Goal: Task Accomplishment & Management: Manage account settings

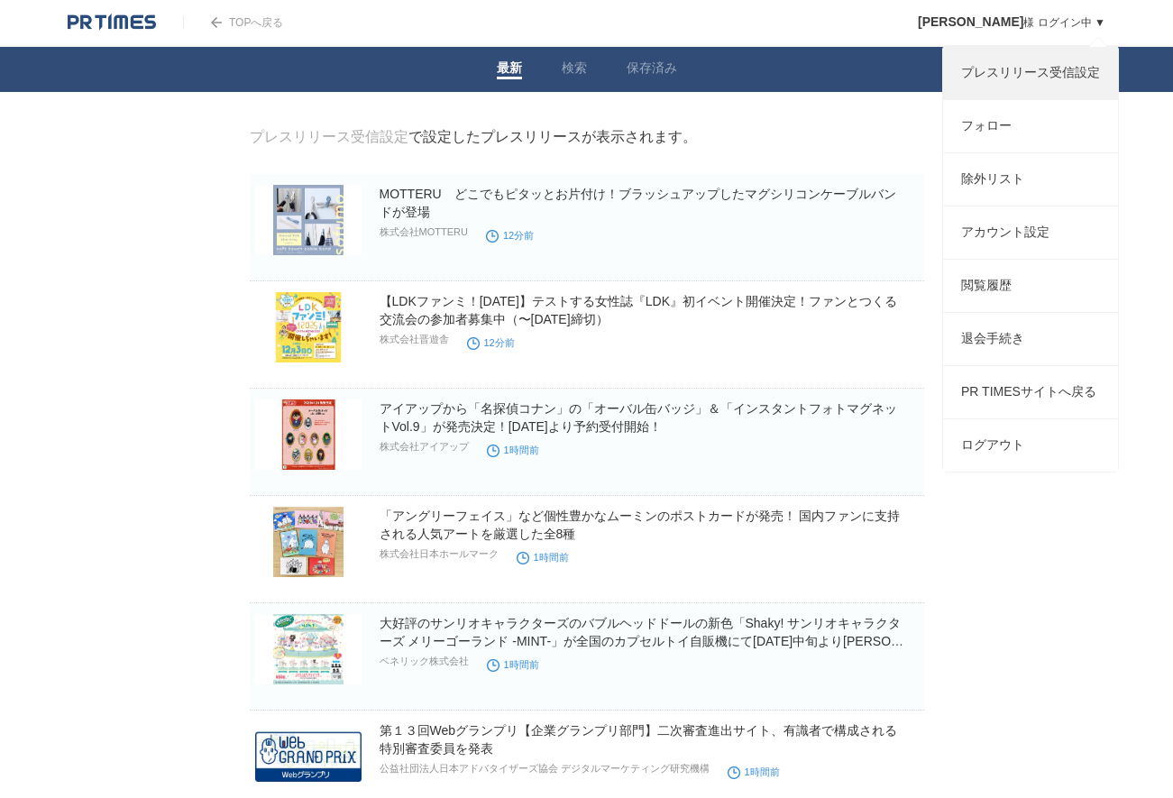
click at [1028, 78] on link "プレスリリース受信設定" at bounding box center [1030, 73] width 175 height 52
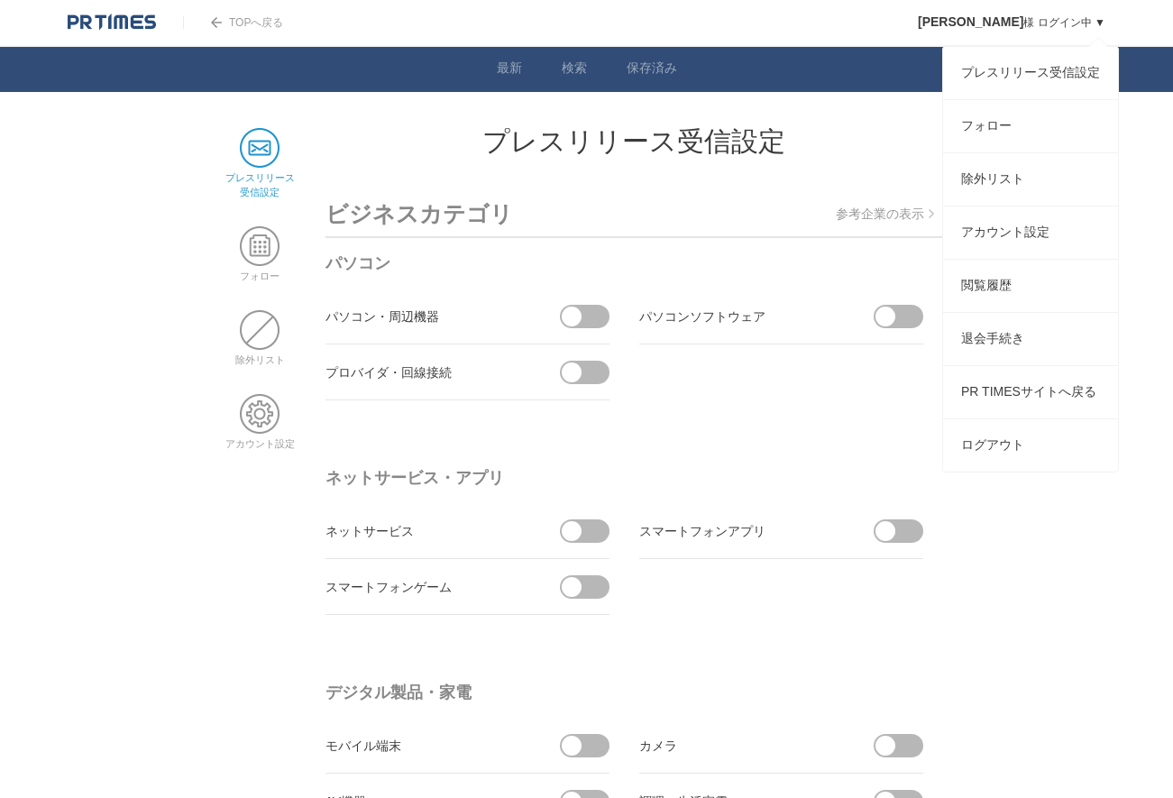
click at [993, 28] on span "[PERSON_NAME]" at bounding box center [970, 21] width 105 height 14
click at [989, 23] on span "[PERSON_NAME]" at bounding box center [970, 21] width 105 height 14
click at [1033, 251] on link "アカウント設定" at bounding box center [1030, 232] width 175 height 52
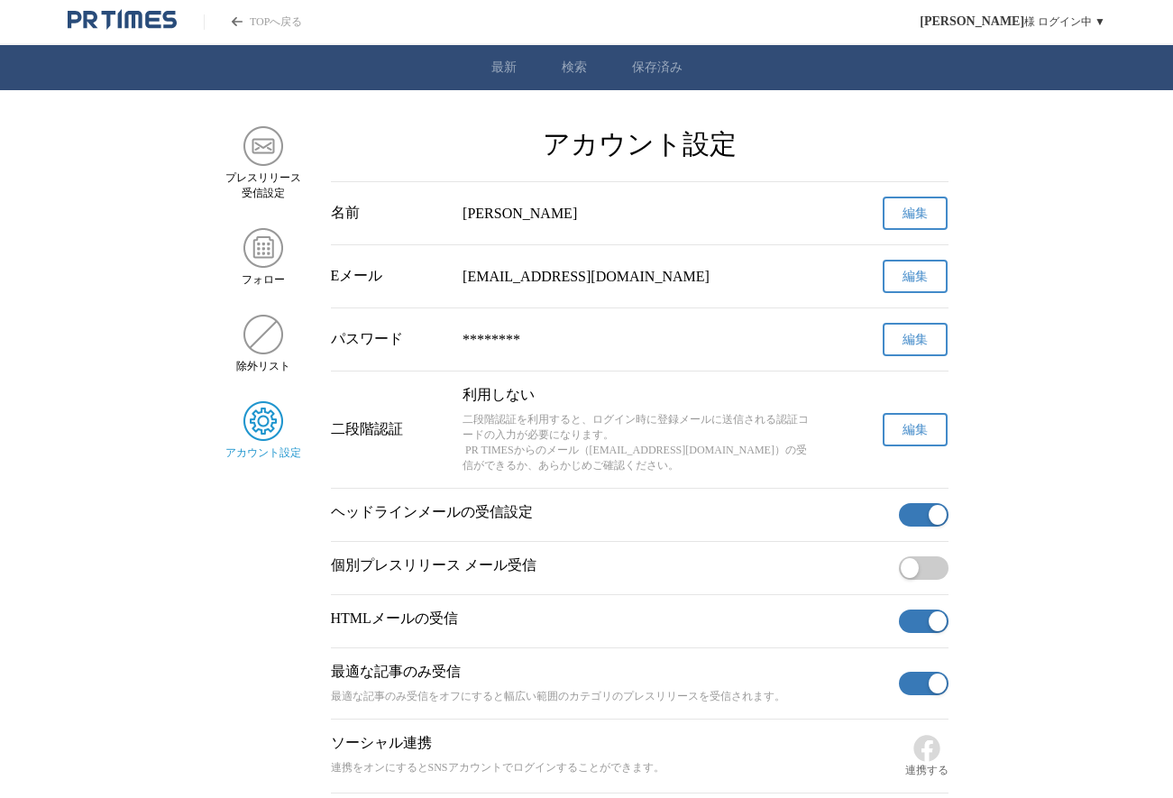
click at [918, 282] on span "編集" at bounding box center [914, 277] width 25 height 16
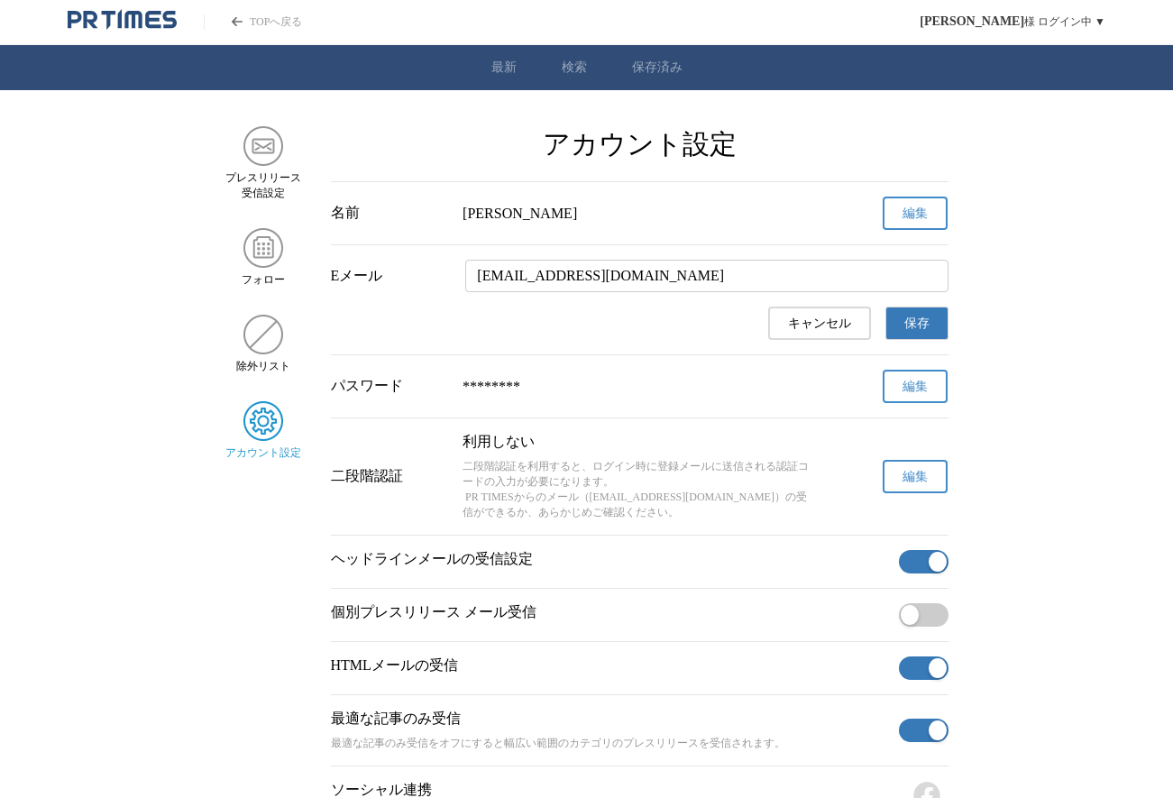
click at [816, 285] on input "nyao.701113@gmail.com" at bounding box center [706, 276] width 482 height 32
drag, startPoint x: 746, startPoint y: 283, endPoint x: 307, endPoint y: 288, distance: 438.2
click at [307, 288] on main "プレスリリース 受信設定 フォロー 除外リスト アカウント設定 アカウント設定 名前 吉田 奈央 編集 Eメール nyao.701113@gmail.com …" at bounding box center [586, 483] width 1173 height 714
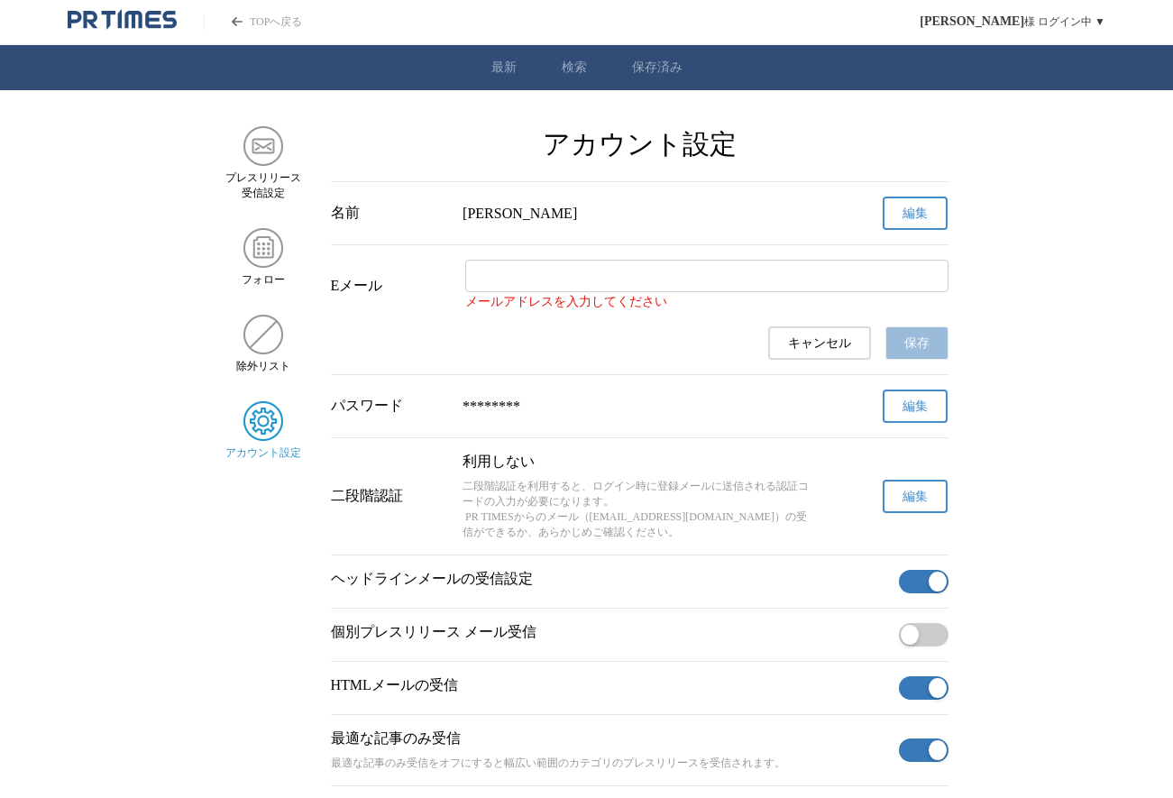
click at [642, 288] on input "Eメール" at bounding box center [706, 276] width 482 height 32
paste input "yoshida.nao@hassho-shoji.co.jp"
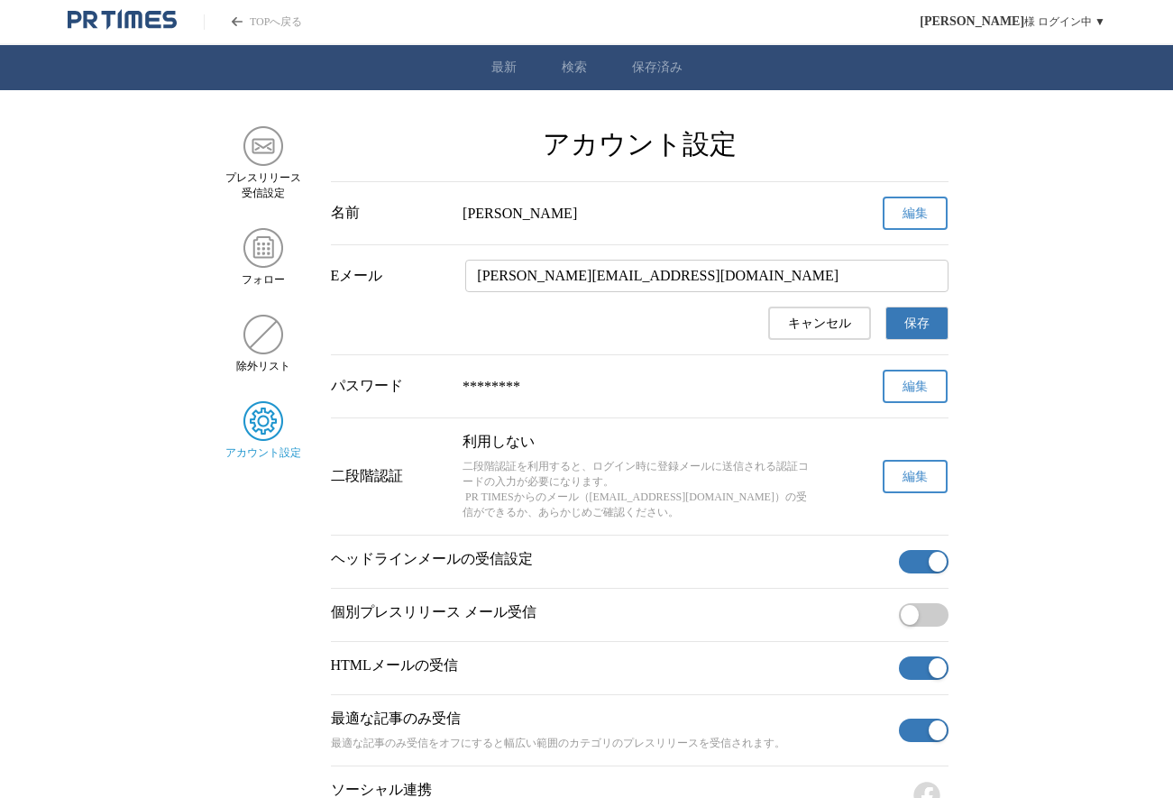
type input "yoshida.nao@hassho-shoji.co.jp"
click at [902, 333] on button "保存" at bounding box center [916, 323] width 63 height 33
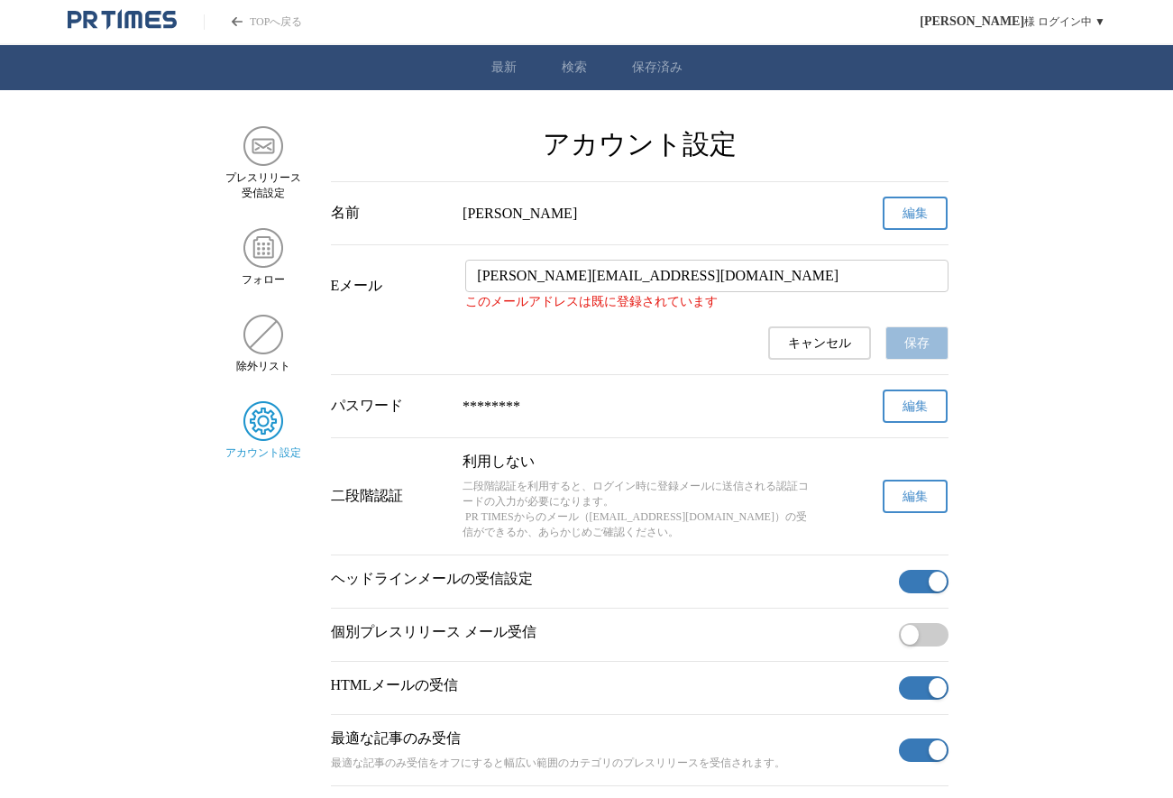
click at [1065, 329] on main "プレスリリース 受信設定 フォロー 除外リスト アカウント設定 アカウント設定 名前 吉田 奈央 編集 Eメール yoshida.nao@hassho-sho…" at bounding box center [586, 493] width 1173 height 734
click at [829, 352] on span "キャンセル" at bounding box center [819, 343] width 63 height 16
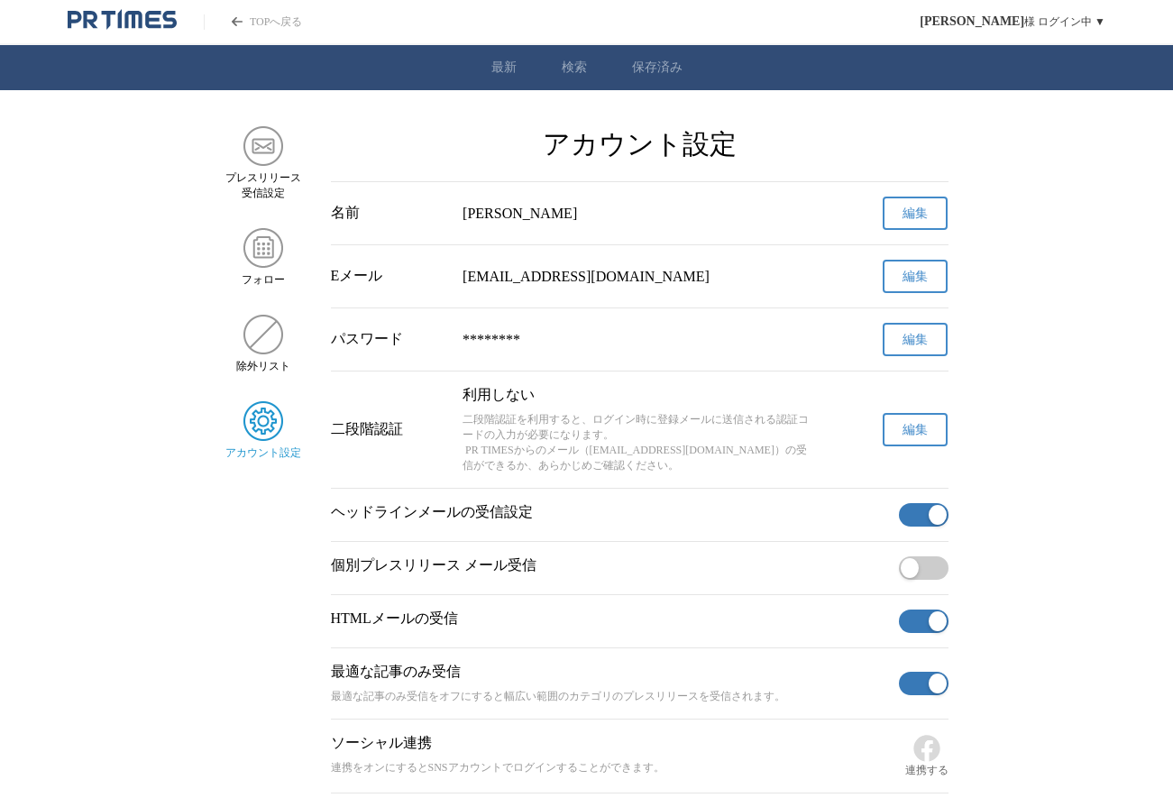
click at [1064, 294] on main "プレスリリース 受信設定 フォロー 除外リスト アカウント設定 アカウント設定 名前 吉田 奈央 編集 Eメール nyao.701113@gmail.com …" at bounding box center [586, 459] width 1173 height 667
click at [1009, 279] on main "プレスリリース 受信設定 フォロー 除外リスト アカウント設定 アカウント設定 名前 吉田 奈央 編集 Eメール nyao.701113@gmail.com …" at bounding box center [586, 459] width 1173 height 667
click at [1061, 699] on main "プレスリリース 受信設定 フォロー 除外リスト アカウント設定 アカウント設定 名前 吉田 奈央 編集 Eメール nyao.701113@gmail.com …" at bounding box center [586, 459] width 1173 height 667
click at [73, 133] on main "プレスリリース 受信設定 フォロー 除外リスト アカウント設定 アカウント設定 名前 吉田 奈央 編集 Eメール nyao.701113@gmail.com …" at bounding box center [586, 459] width 1173 height 667
click at [103, 189] on main "プレスリリース 受信設定 フォロー 除外リスト アカウント設定 アカウント設定 名前 吉田 奈央 編集 Eメール nyao.701113@gmail.com …" at bounding box center [586, 459] width 1173 height 667
